Goal: Task Accomplishment & Management: Manage account settings

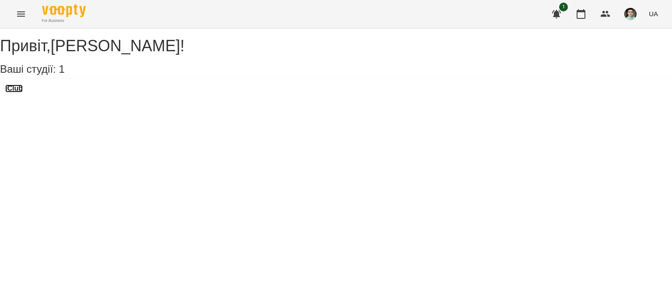
click at [23, 92] on h3 "iClub" at bounding box center [14, 88] width 18 height 8
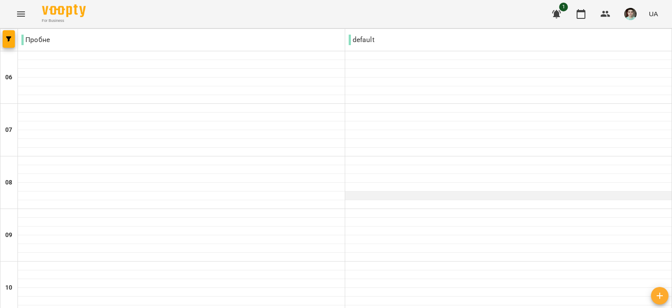
scroll to position [219, 0]
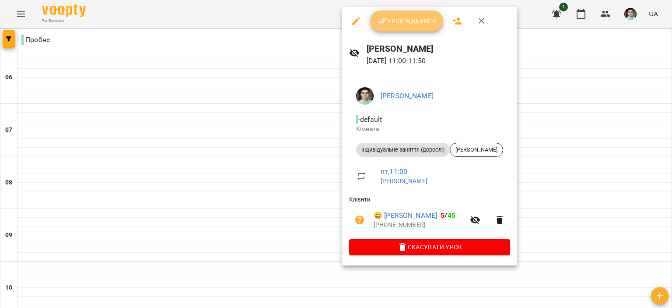
click at [391, 19] on span "Урок відбувся" at bounding box center [407, 21] width 60 height 11
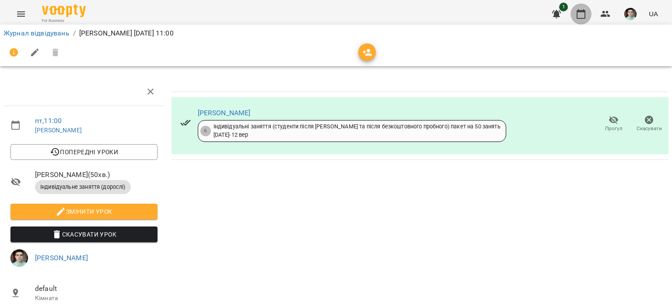
click at [582, 14] on icon "button" at bounding box center [581, 14] width 11 height 11
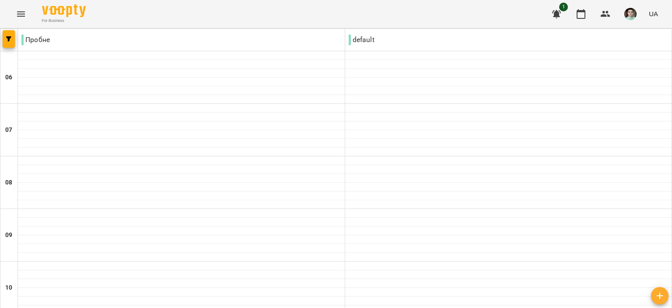
scroll to position [306, 0]
